Goal: Find specific page/section: Find specific page/section

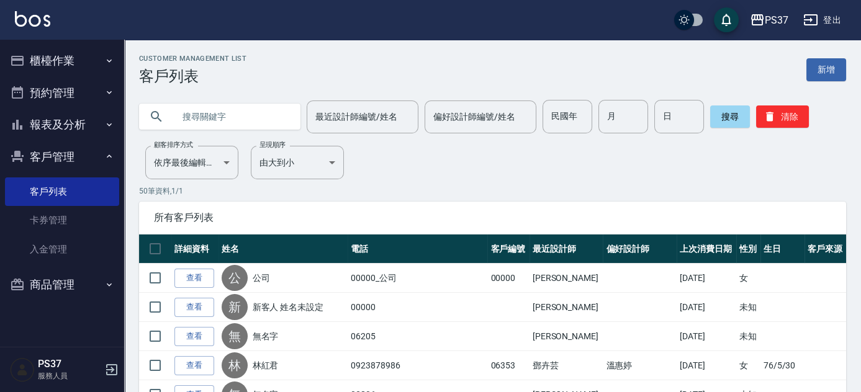
click at [46, 120] on button "報表及分析" at bounding box center [62, 125] width 114 height 32
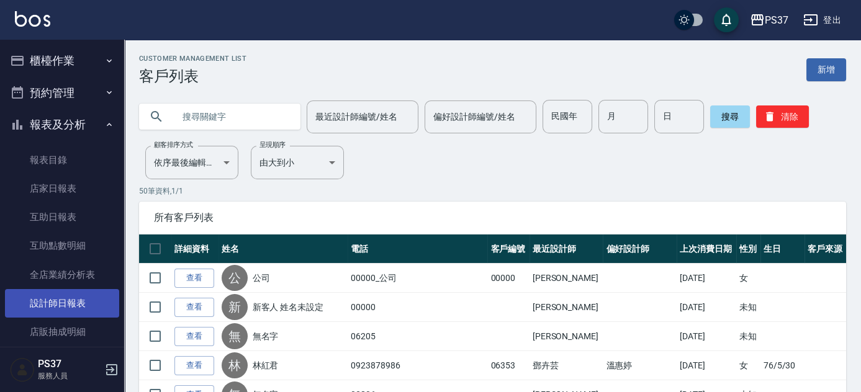
click at [50, 304] on link "設計師日報表" at bounding box center [62, 303] width 114 height 29
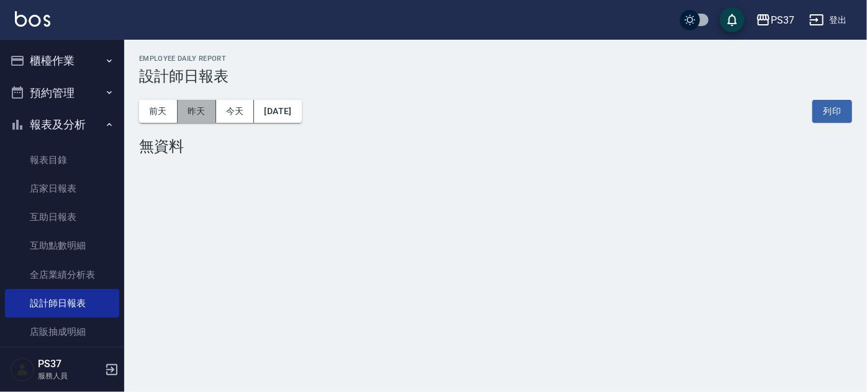
click at [201, 108] on button "昨天" at bounding box center [197, 111] width 39 height 23
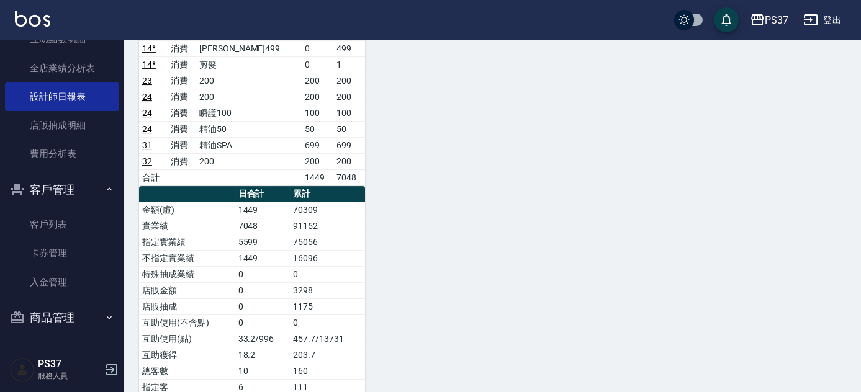
scroll to position [208, 0]
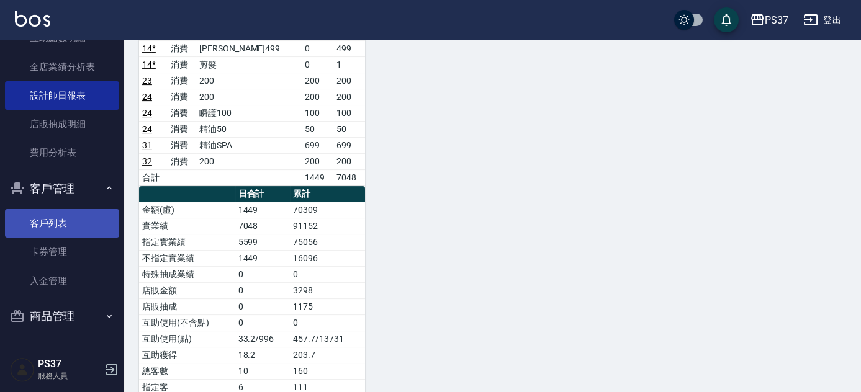
click at [58, 212] on link "客戶列表" at bounding box center [62, 223] width 114 height 29
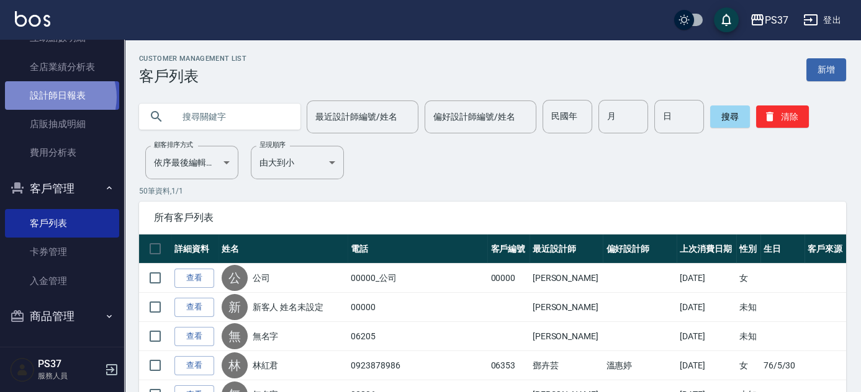
click at [55, 97] on link "設計師日報表" at bounding box center [62, 95] width 114 height 29
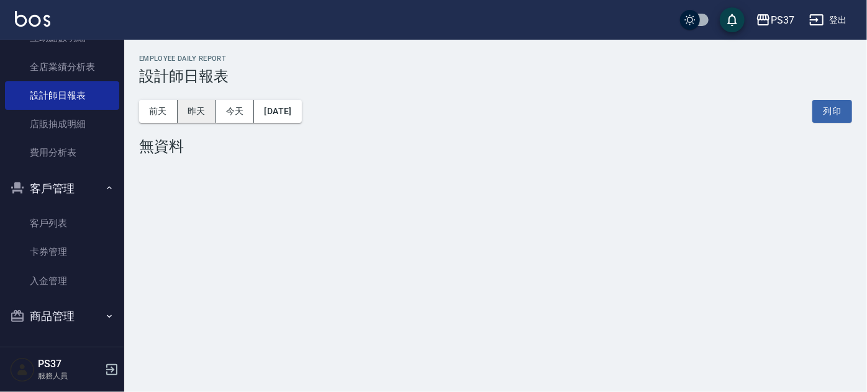
click at [200, 110] on button "昨天" at bounding box center [197, 111] width 39 height 23
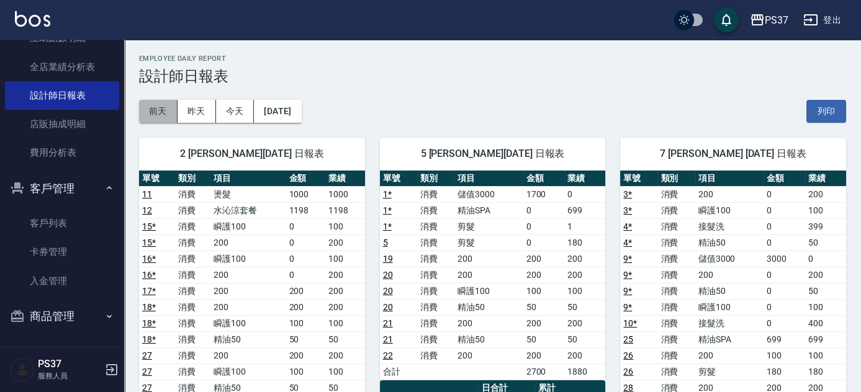
click at [156, 120] on button "前天" at bounding box center [158, 111] width 39 height 23
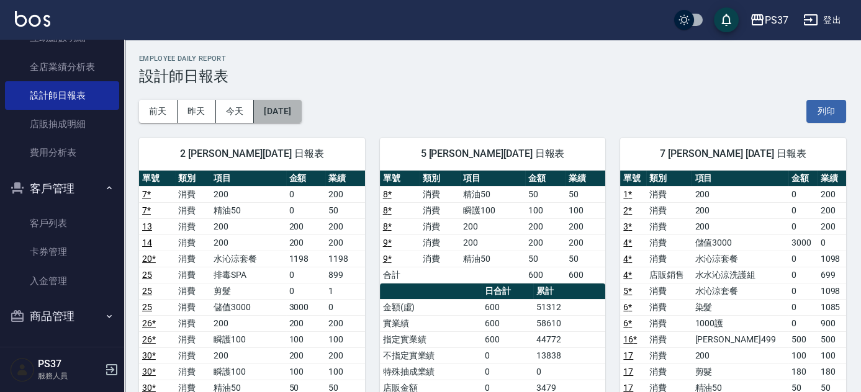
click at [294, 102] on button "[DATE]" at bounding box center [277, 111] width 47 height 23
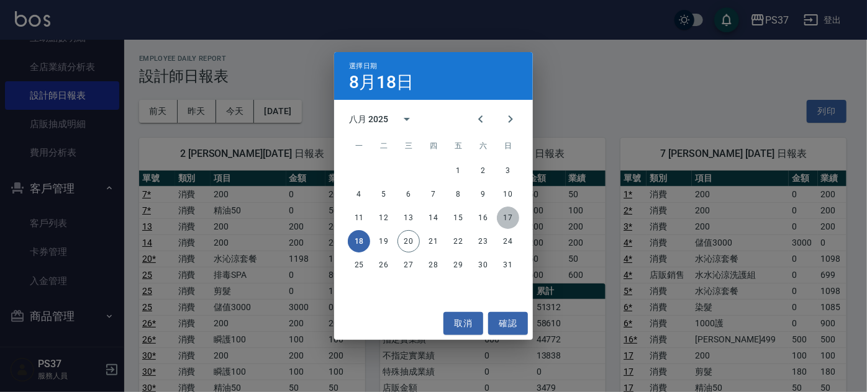
click at [513, 222] on button "17" at bounding box center [508, 218] width 22 height 22
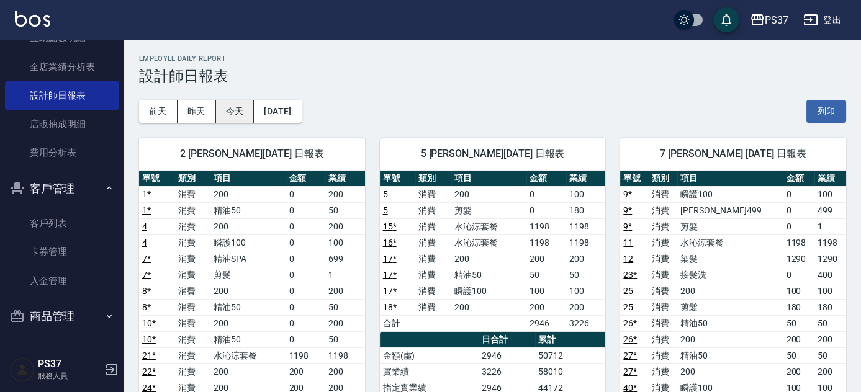
click at [222, 111] on button "今天" at bounding box center [235, 111] width 39 height 23
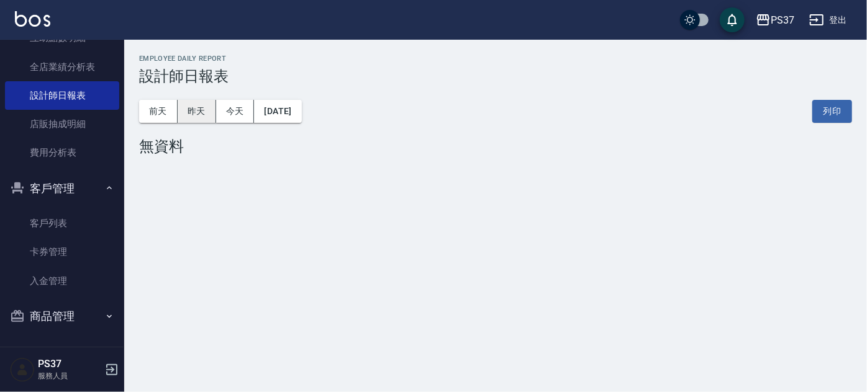
click at [194, 107] on button "昨天" at bounding box center [197, 111] width 39 height 23
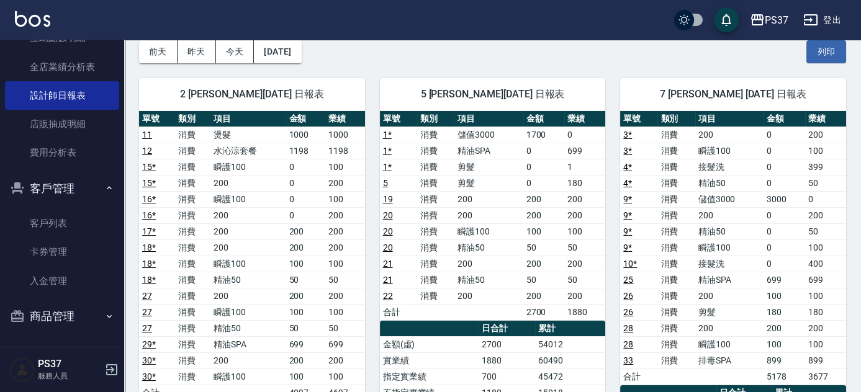
scroll to position [282, 0]
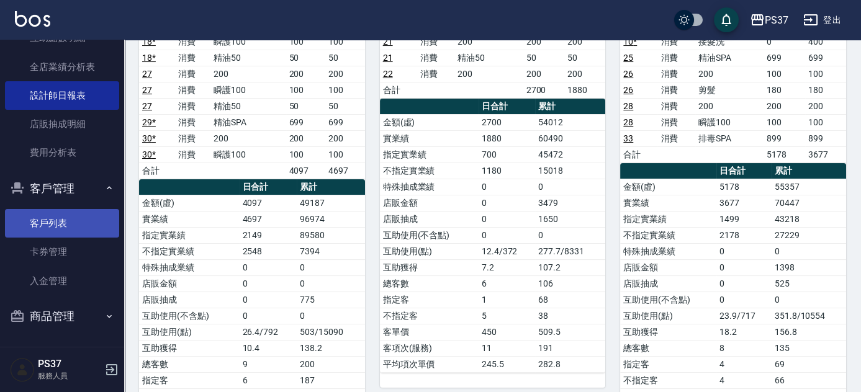
click at [54, 230] on link "客戶列表" at bounding box center [62, 223] width 114 height 29
